Goal: Information Seeking & Learning: Understand process/instructions

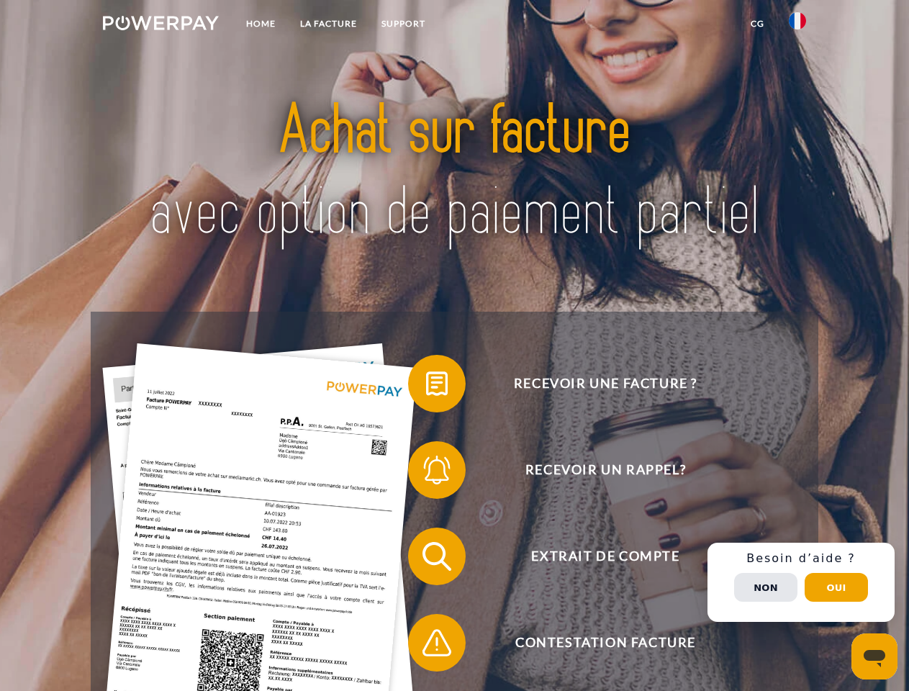
click at [160, 25] on img at bounding box center [161, 23] width 116 height 14
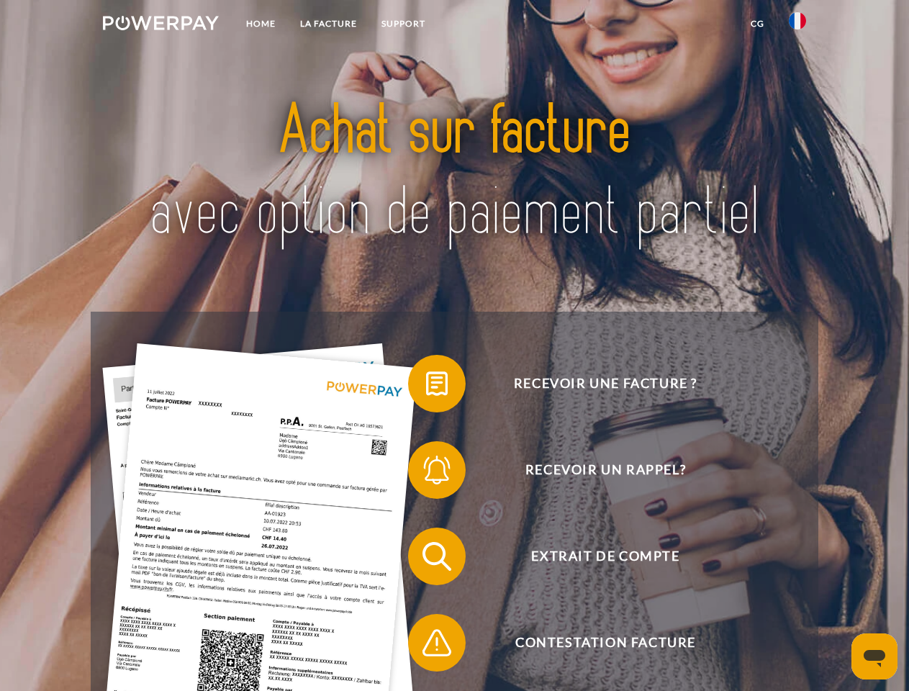
click at [797, 25] on img at bounding box center [796, 20] width 17 height 17
click at [757, 24] on link "CG" at bounding box center [757, 24] width 38 height 26
click at [426, 386] on span at bounding box center [415, 383] width 72 height 72
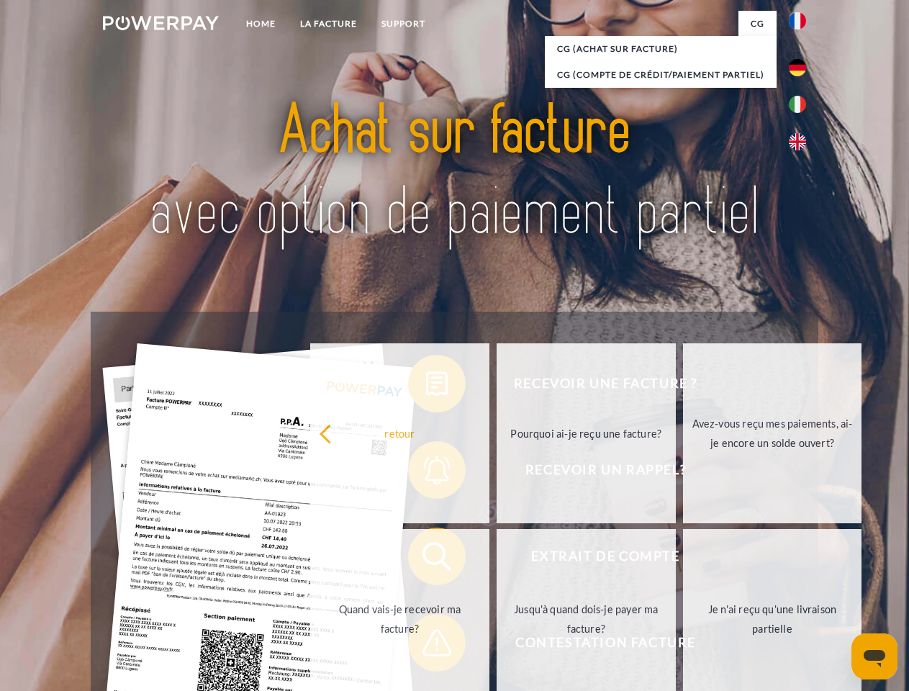
click at [426, 473] on div "Recevoir une facture ? Recevoir un rappel? Extrait de compte retour" at bounding box center [454, 600] width 727 height 576
click at [496, 559] on link "Jusqu'à quand dois-je payer ma facture?" at bounding box center [585, 619] width 179 height 180
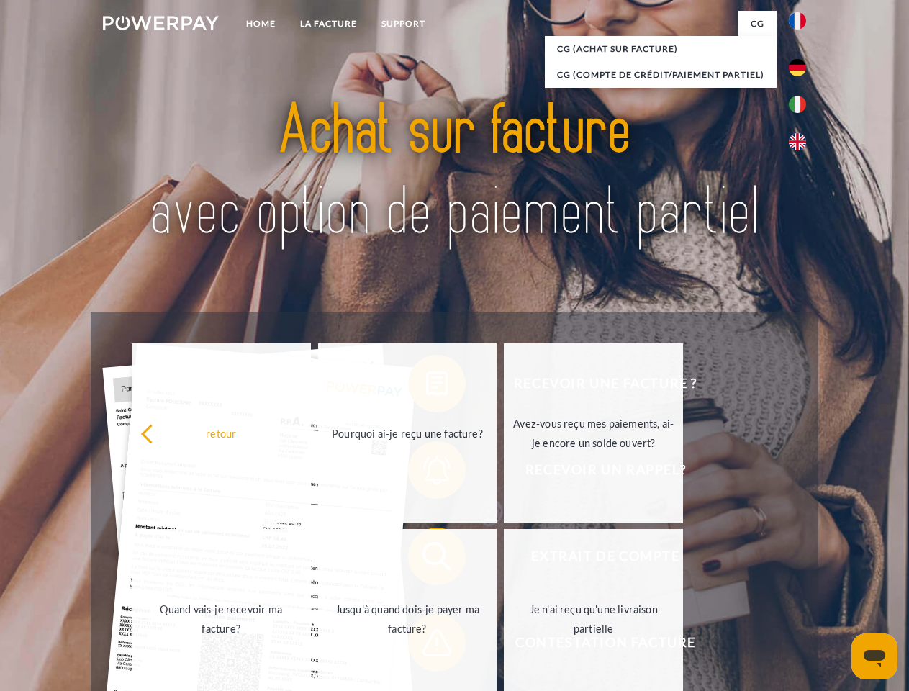
click at [426, 645] on span at bounding box center [415, 642] width 72 height 72
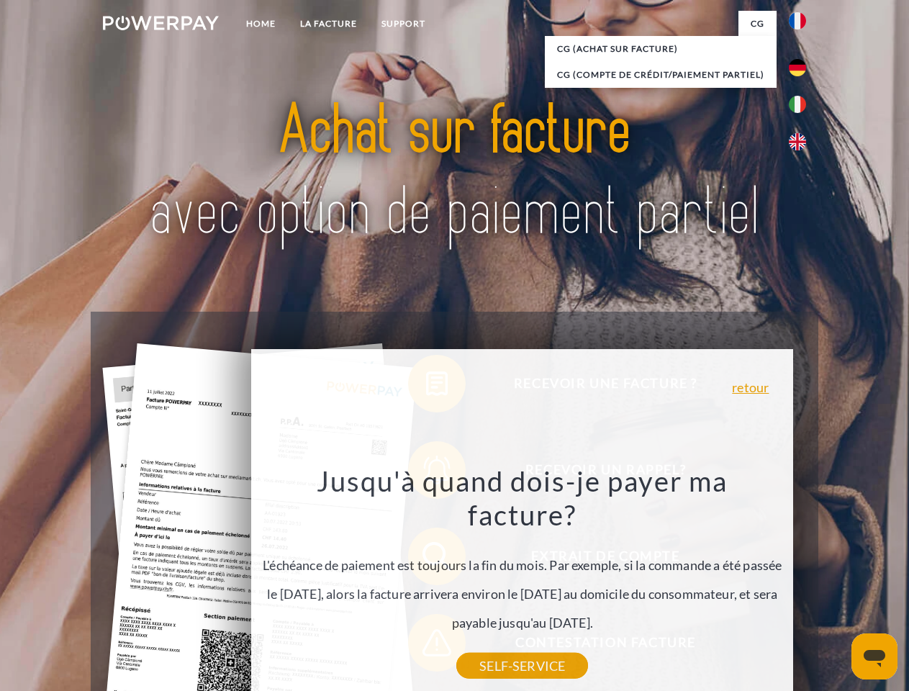
click at [801, 582] on div "Recevoir une facture ? Recevoir un rappel? Extrait de compte retour" at bounding box center [454, 600] width 727 height 576
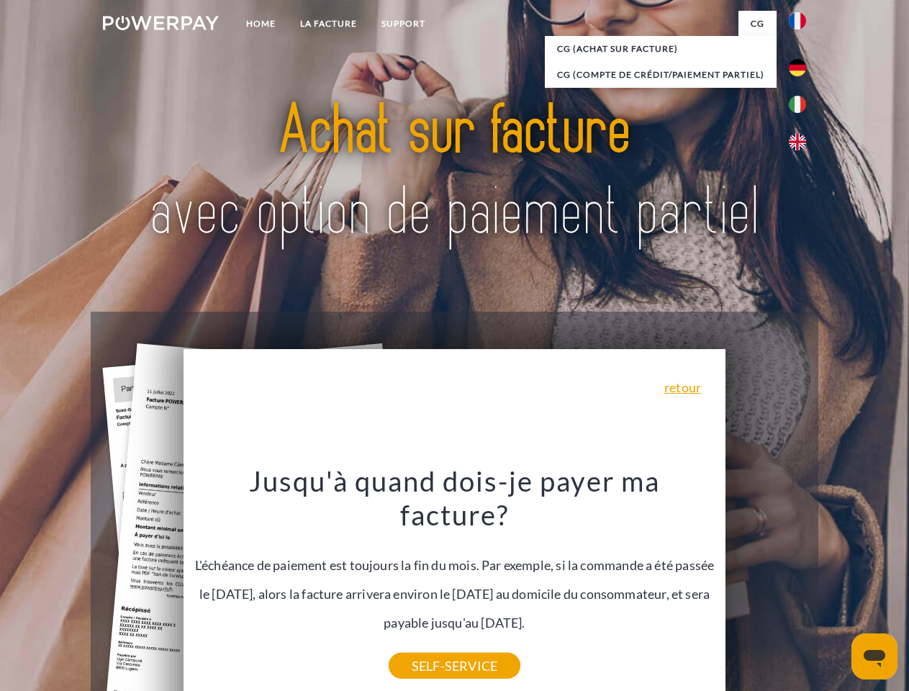
click at [765, 585] on span "Extrait de compte" at bounding box center [605, 556] width 353 height 58
click at [836, 587] on header "Home LA FACTURE Support" at bounding box center [454, 497] width 909 height 994
